Goal: Information Seeking & Learning: Learn about a topic

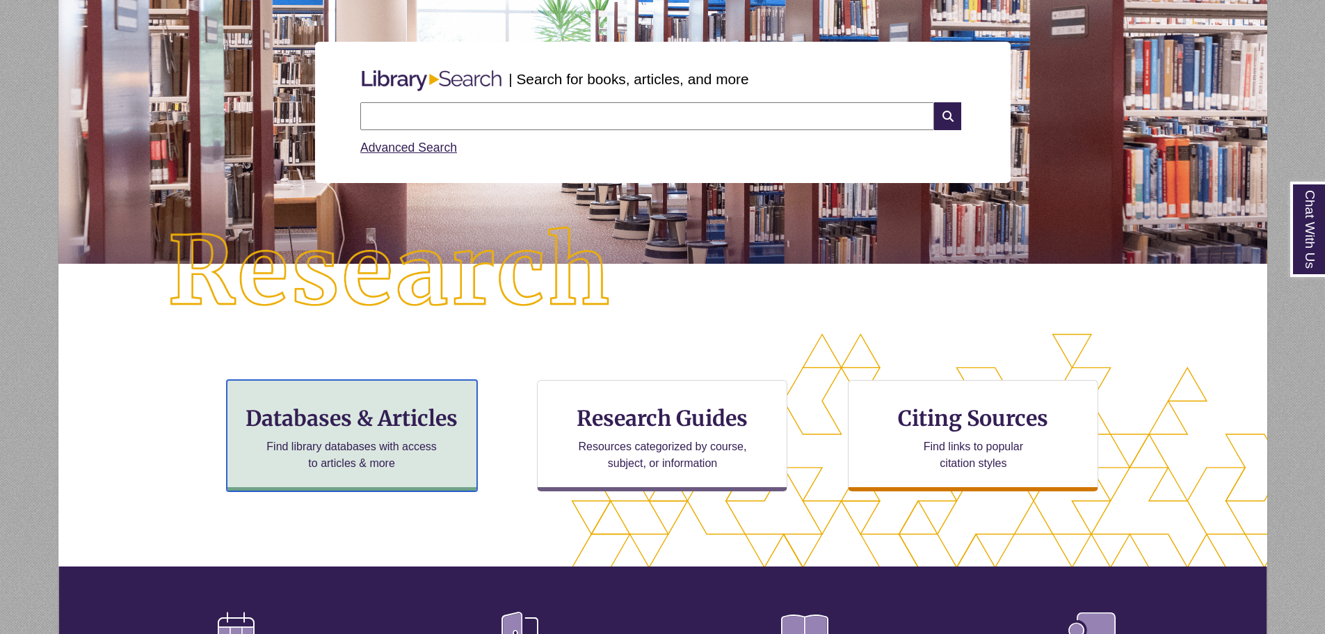
click at [392, 424] on h3 "Databases & Articles" at bounding box center [352, 418] width 227 height 26
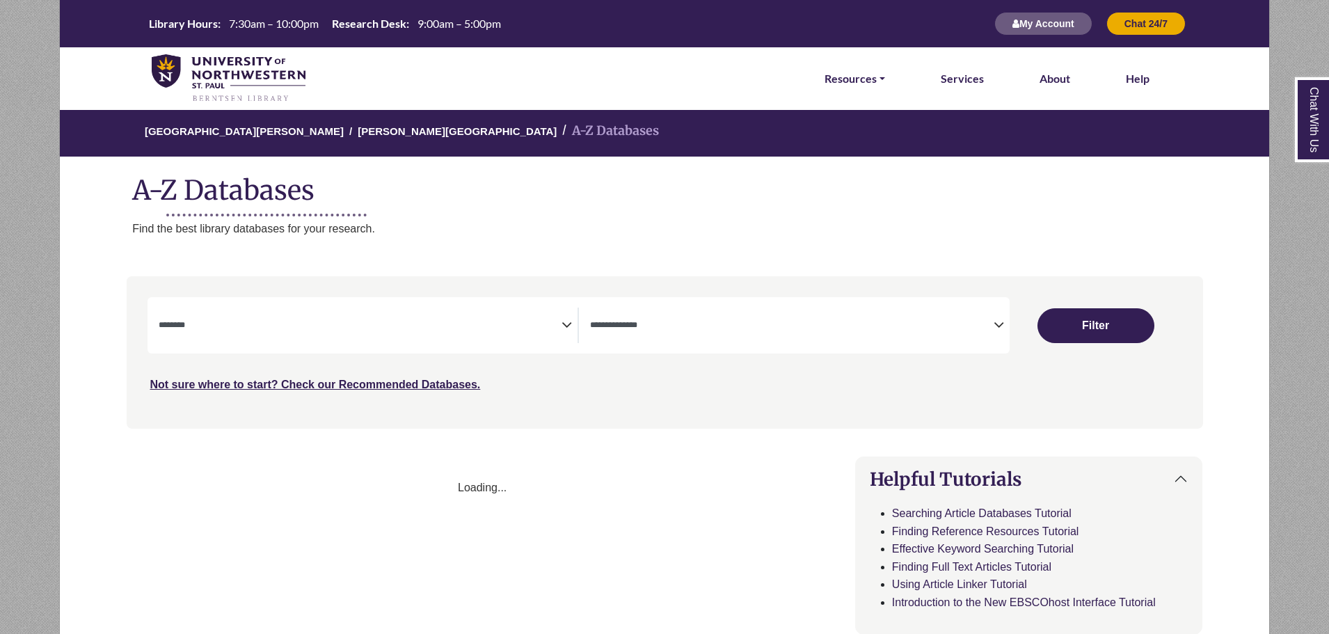
select select "Database Subject Filter"
select select "Database Types Filter"
select select "Database Subject Filter"
select select "Database Types Filter"
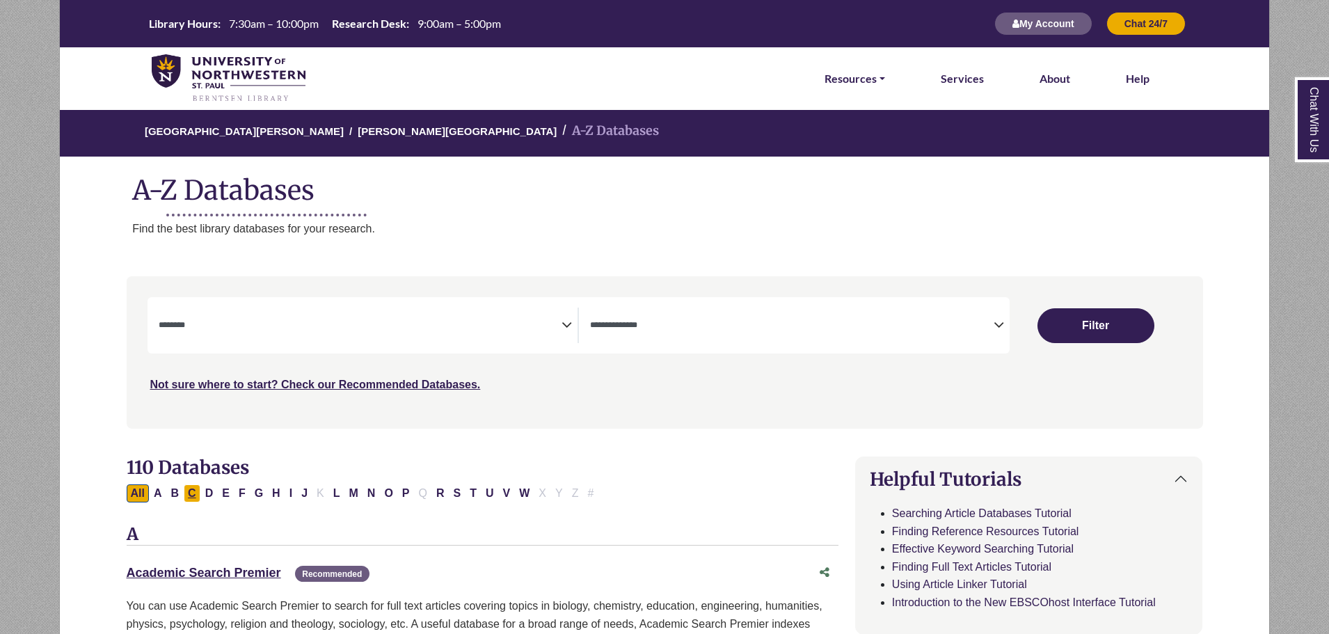
click at [192, 494] on button "C" at bounding box center [192, 493] width 17 height 18
select select "Database Subject Filter"
select select "Database Types Filter"
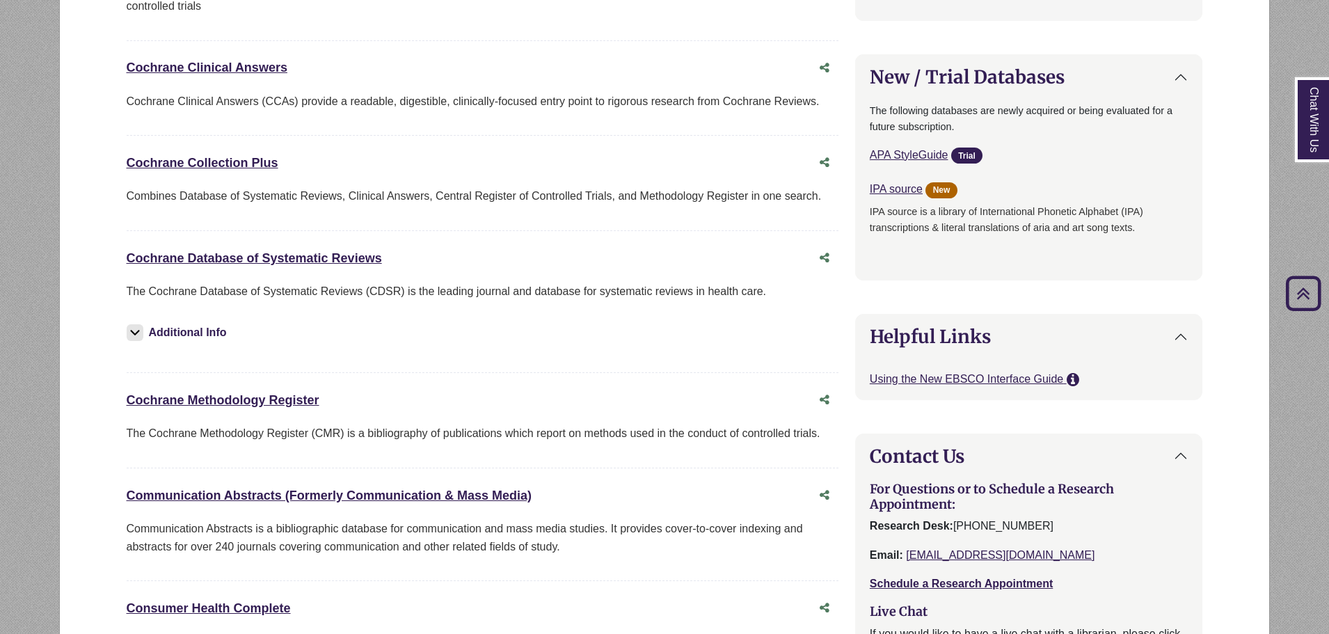
scroll to position [1183, 0]
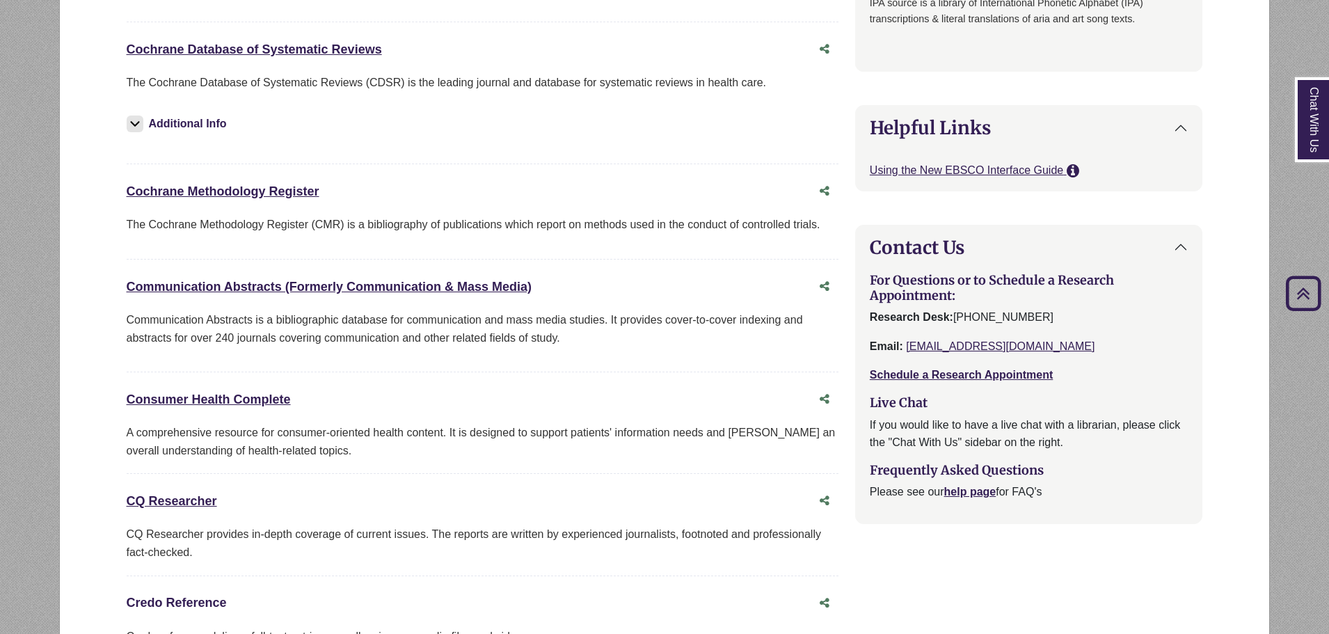
click at [196, 602] on link "Credo Reference This link opens in a new window" at bounding box center [177, 603] width 100 height 14
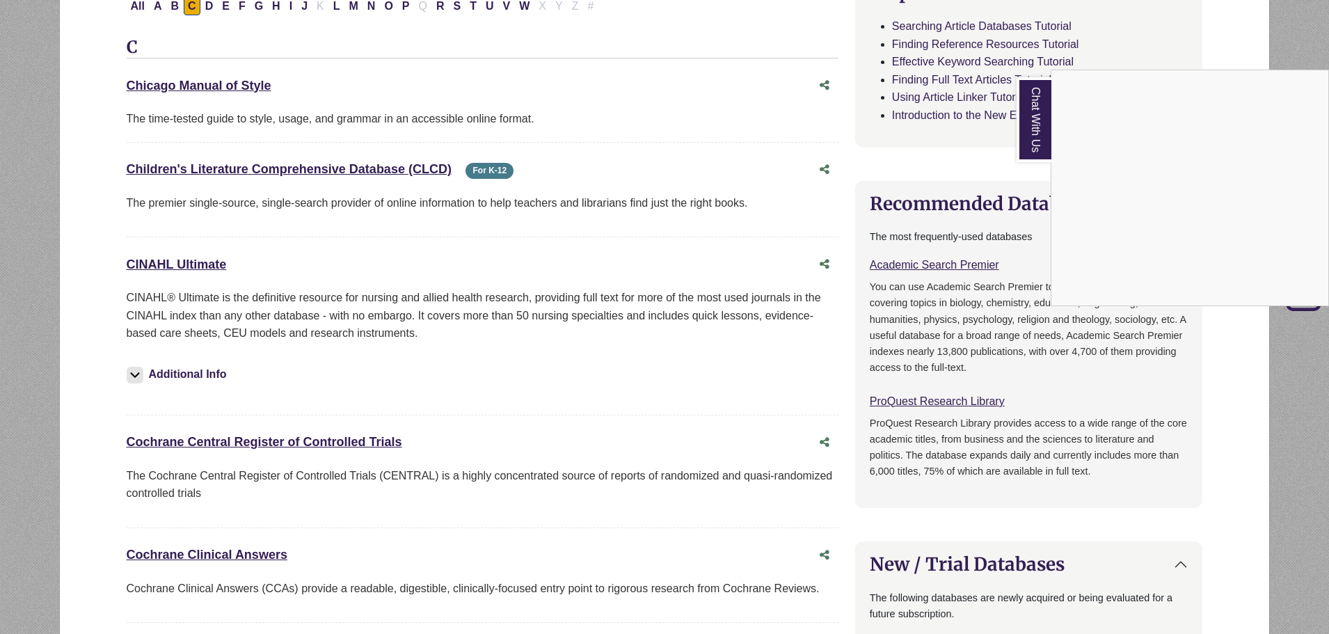
scroll to position [209, 0]
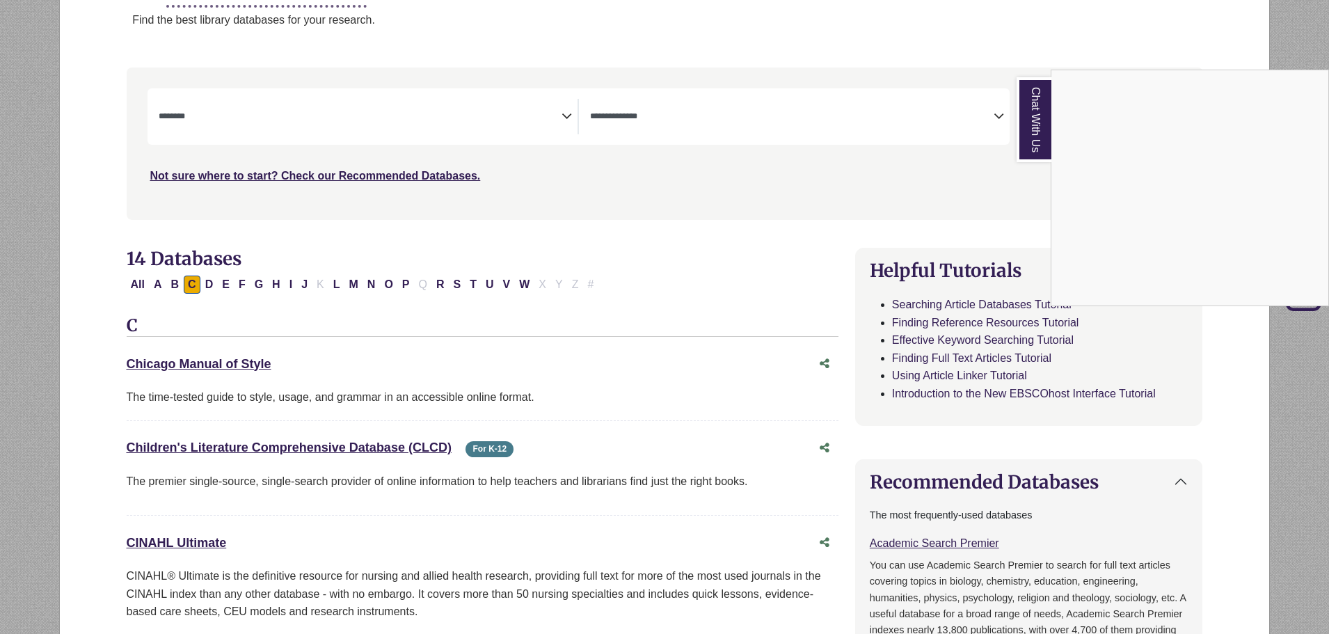
click at [401, 283] on div "Chat With Us" at bounding box center [664, 317] width 1329 height 634
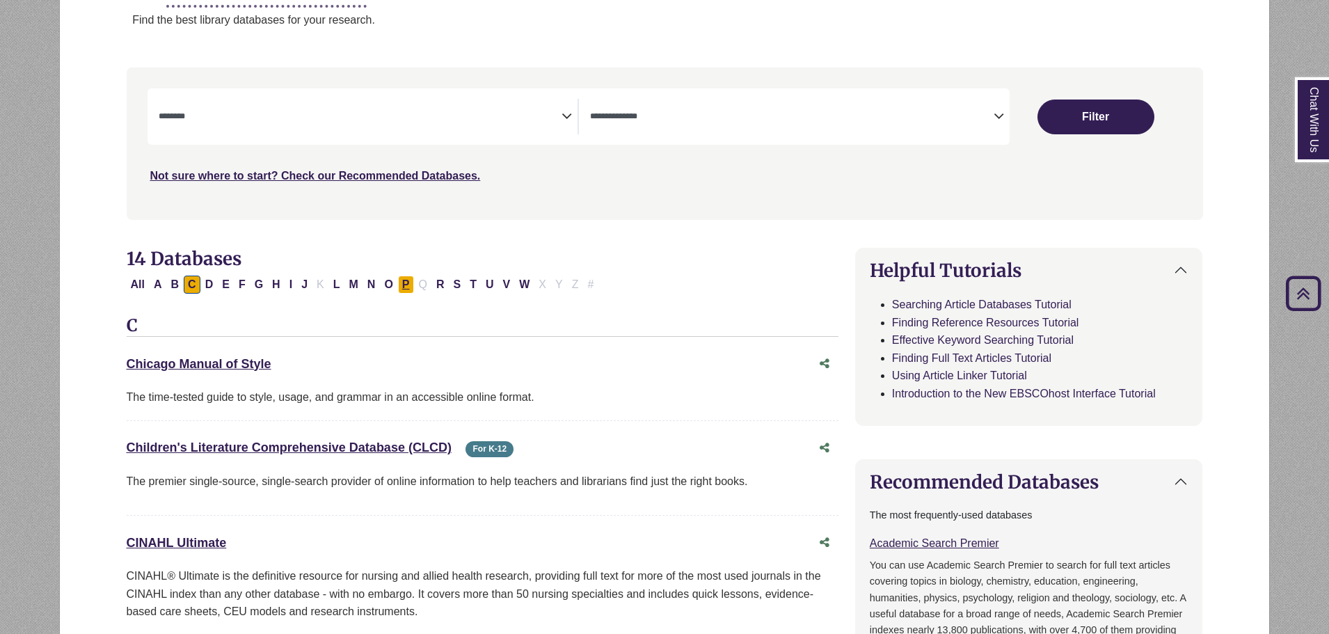
click at [403, 282] on button "P" at bounding box center [406, 285] width 16 height 18
select select "Database Subject Filter"
select select "Database Types Filter"
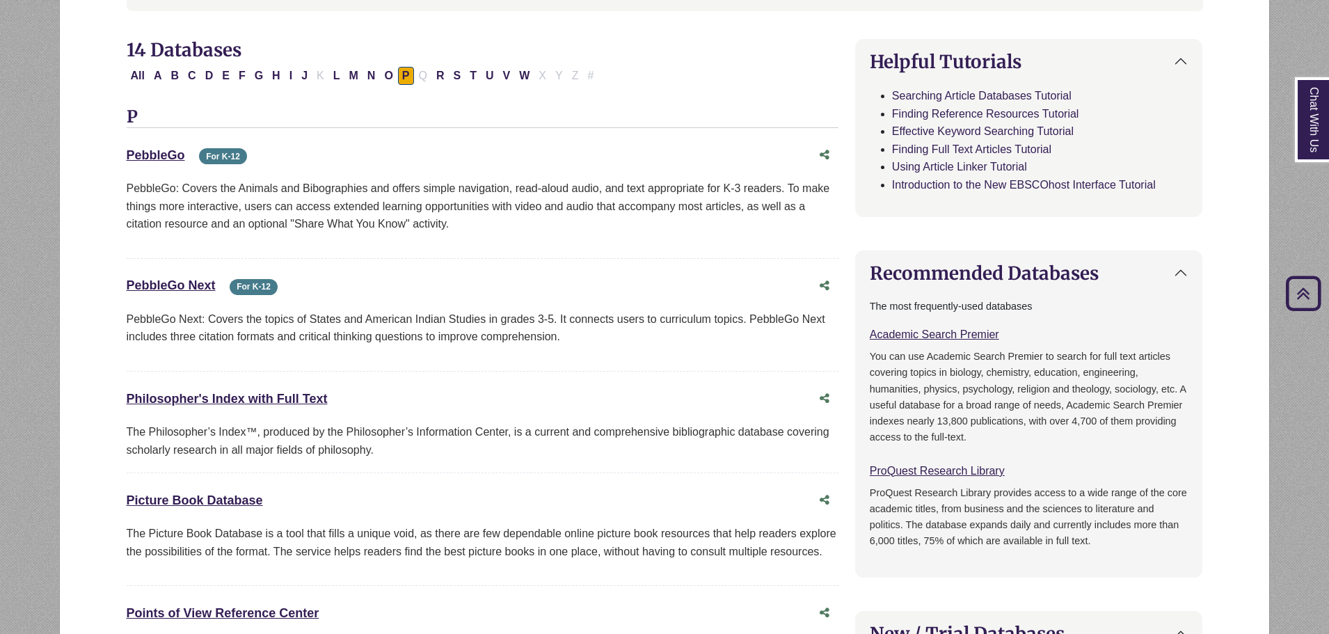
scroll to position [696, 0]
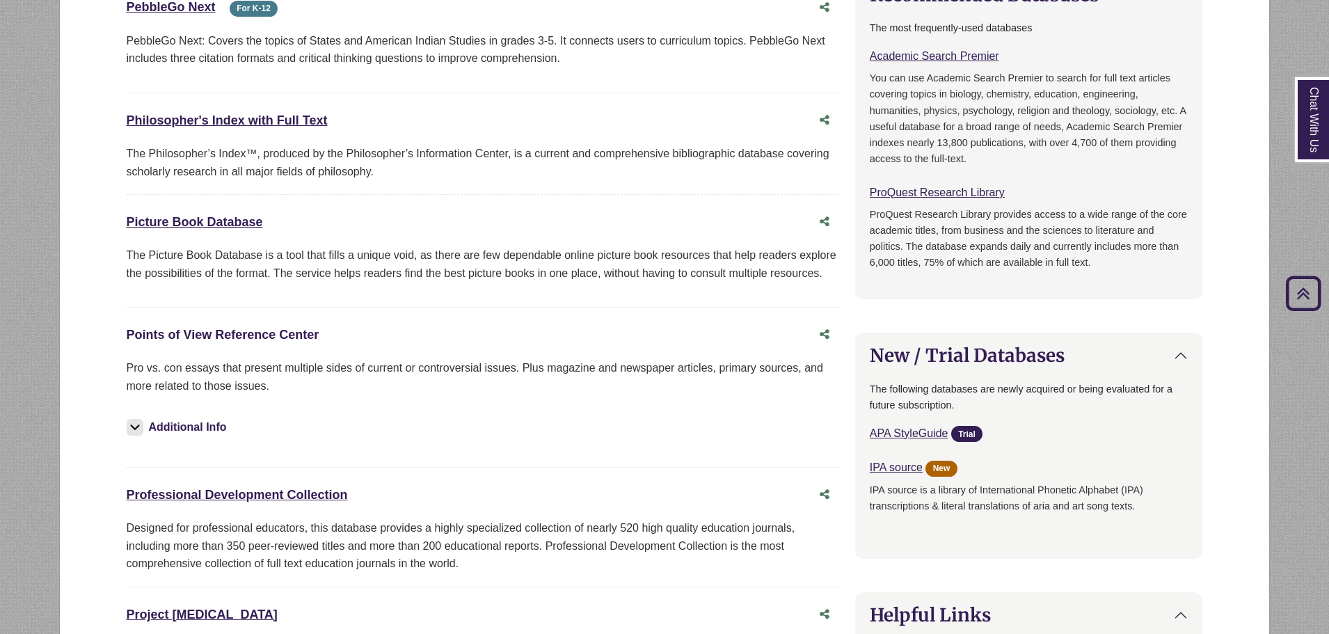
click at [268, 334] on link "Points of View Reference Center This link opens in a new window" at bounding box center [223, 335] width 193 height 14
